Goal: Information Seeking & Learning: Learn about a topic

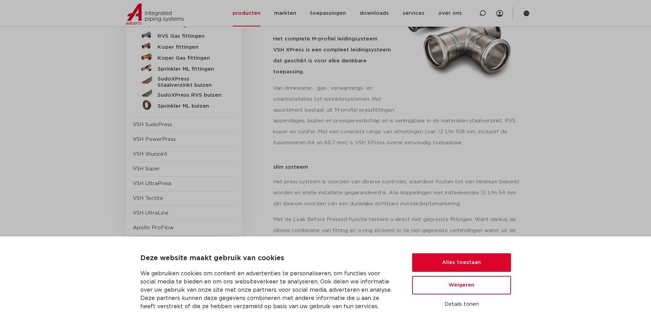
scroll to position [171, 0]
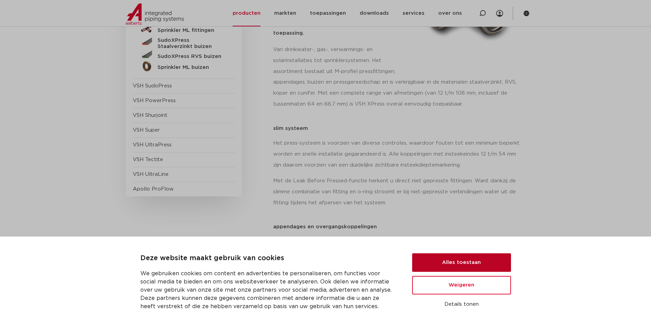
click at [445, 259] on button "Alles toestaan" at bounding box center [461, 262] width 99 height 19
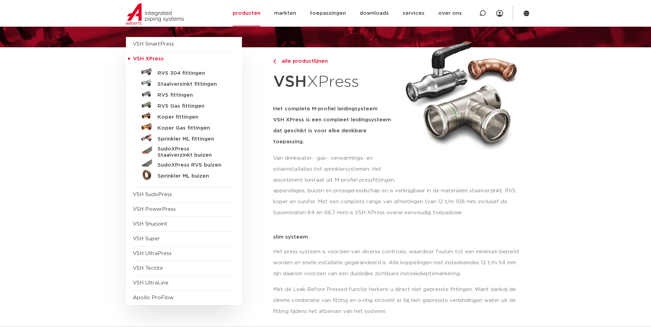
scroll to position [103, 0]
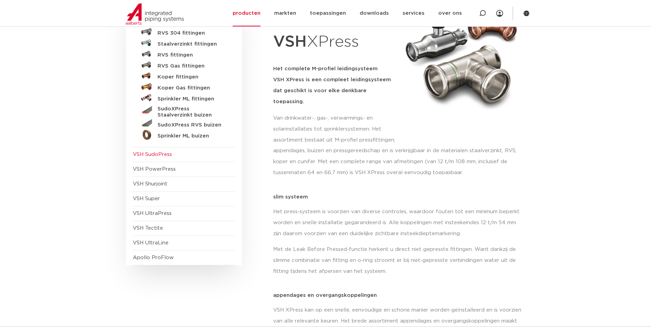
click at [155, 153] on span "VSH SudoPress" at bounding box center [152, 154] width 39 height 5
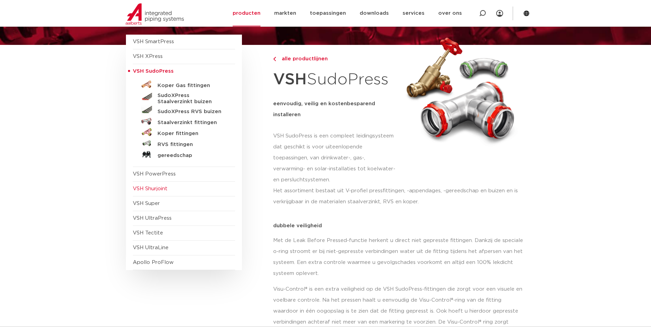
scroll to position [69, 0]
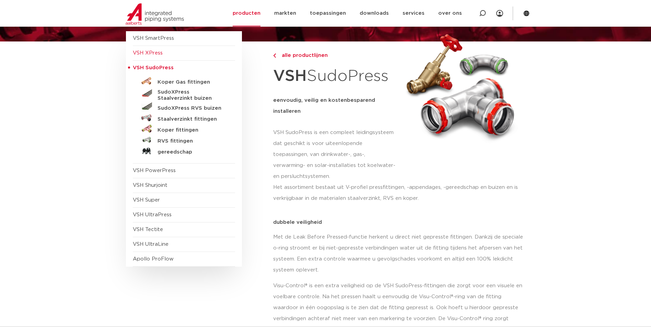
click at [151, 52] on span "VSH XPress" at bounding box center [148, 52] width 30 height 5
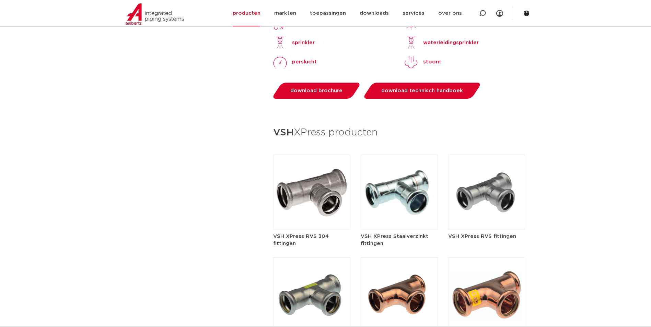
scroll to position [755, 0]
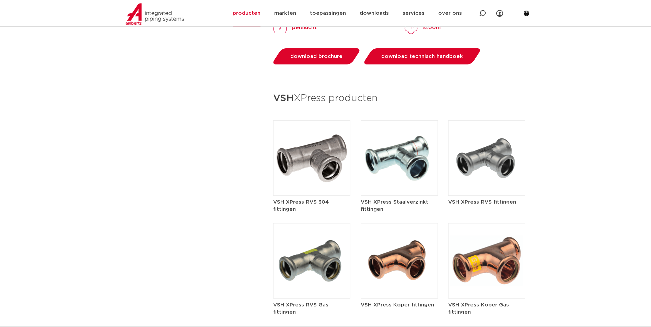
click at [322, 141] on img at bounding box center [311, 157] width 77 height 75
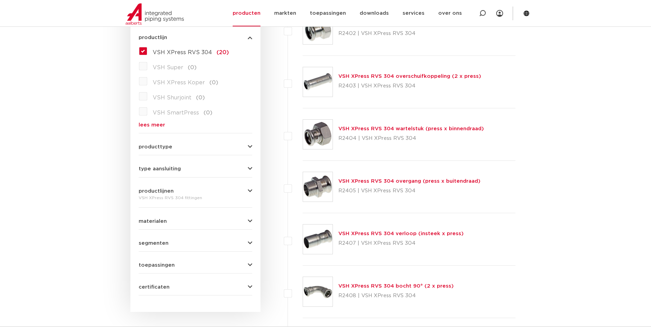
scroll to position [206, 0]
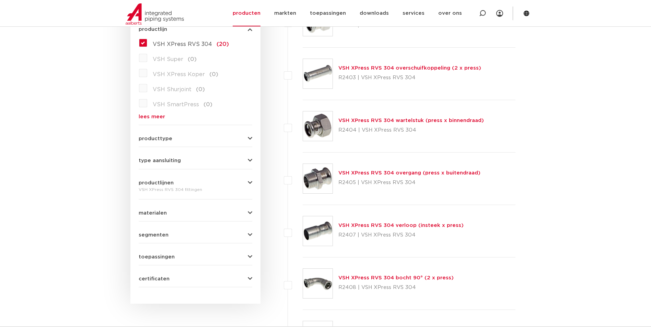
click at [160, 133] on div "producttype meerdelig (3) demontabel (0) accessoires (fittings) (0) voordeelpak…" at bounding box center [196, 136] width 114 height 11
click at [161, 137] on span "producttype" at bounding box center [156, 138] width 34 height 5
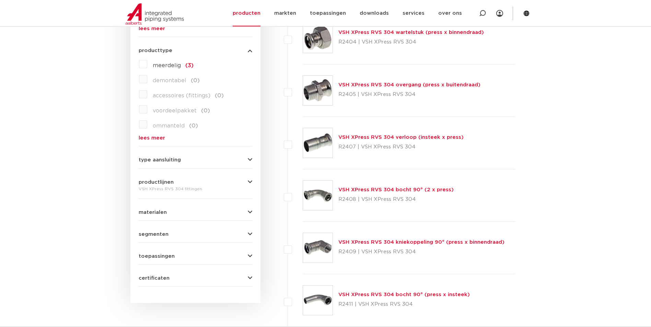
scroll to position [309, 0]
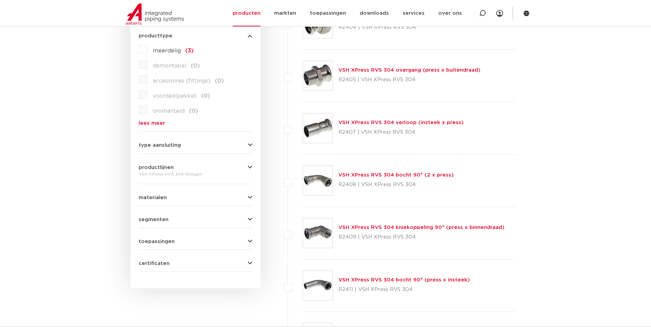
click at [157, 202] on form "zoek op naam of productnummer alle categorieën fittingen fittingen afsluiters b…" at bounding box center [196, 64] width 114 height 415
click at [159, 197] on span "materialen" at bounding box center [153, 197] width 28 height 5
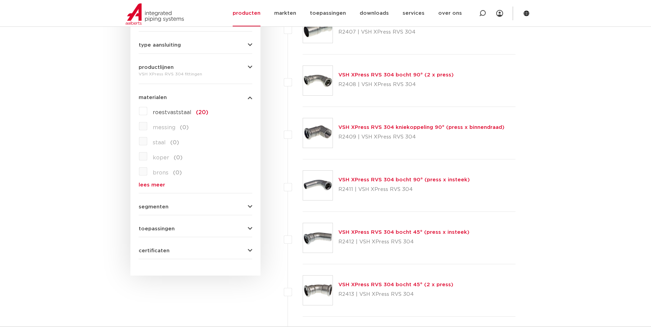
scroll to position [412, 0]
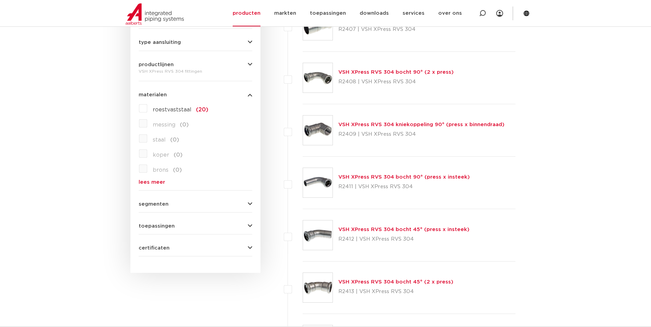
click at [147, 204] on span "segmenten" at bounding box center [154, 204] width 30 height 5
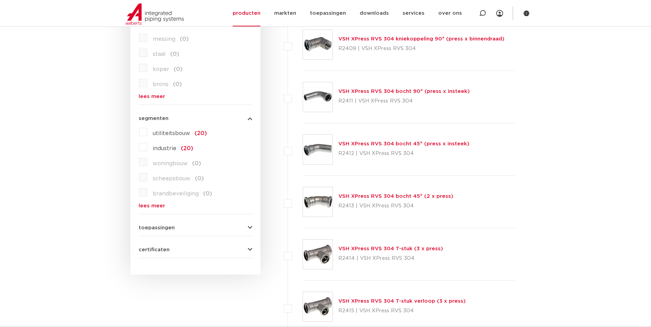
scroll to position [549, 0]
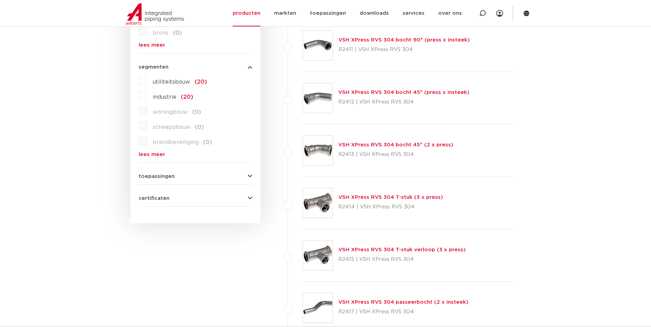
click at [159, 178] on span "toepassingen" at bounding box center [157, 176] width 36 height 5
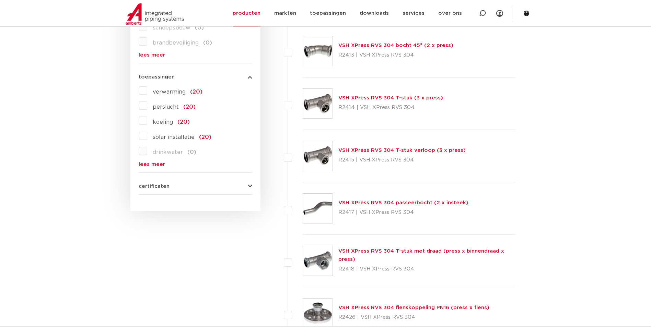
scroll to position [652, 0]
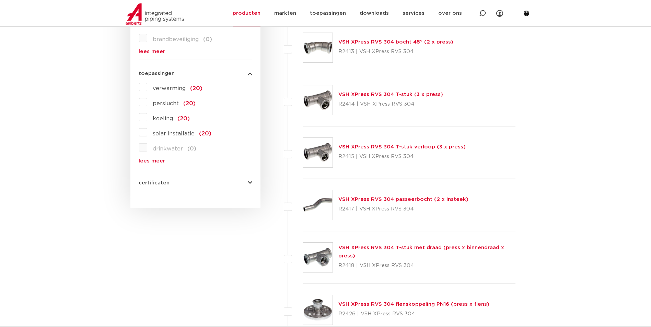
drag, startPoint x: 140, startPoint y: 185, endPoint x: 175, endPoint y: 183, distance: 35.0
click at [141, 184] on span "certificaten" at bounding box center [154, 182] width 31 height 5
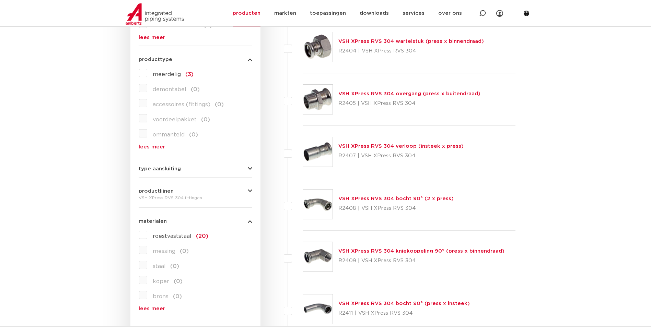
scroll to position [309, 0]
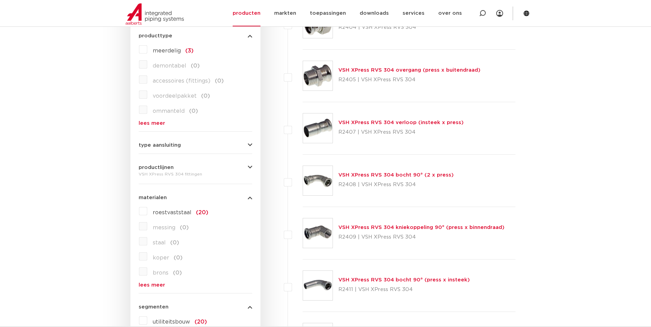
click at [143, 170] on div "VSH XPress RVS 304 fittingen" at bounding box center [196, 174] width 114 height 8
click at [156, 169] on span "productlijnen" at bounding box center [156, 167] width 35 height 5
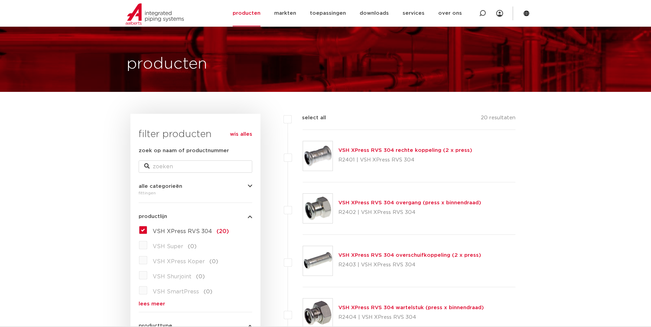
scroll to position [0, 0]
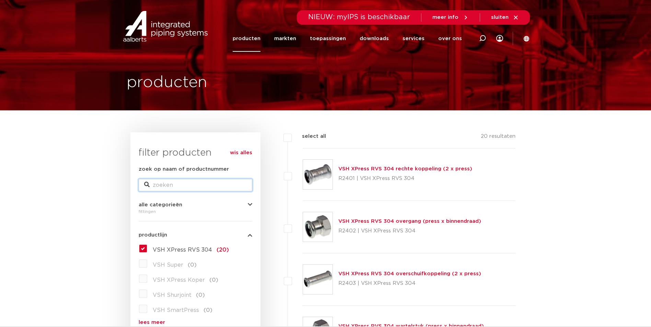
click at [160, 183] on input "zoek op naam of productnummer" at bounding box center [196, 185] width 114 height 12
type input "buis"
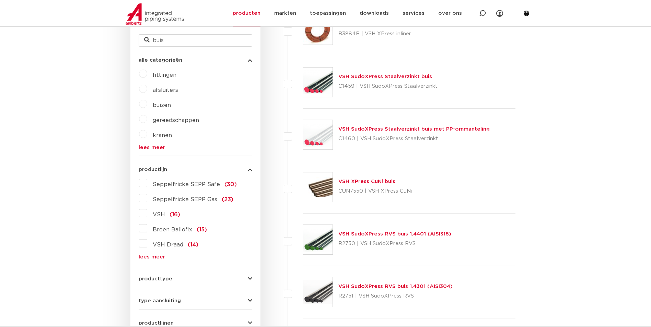
scroll to position [274, 0]
